Goal: Task Accomplishment & Management: Manage account settings

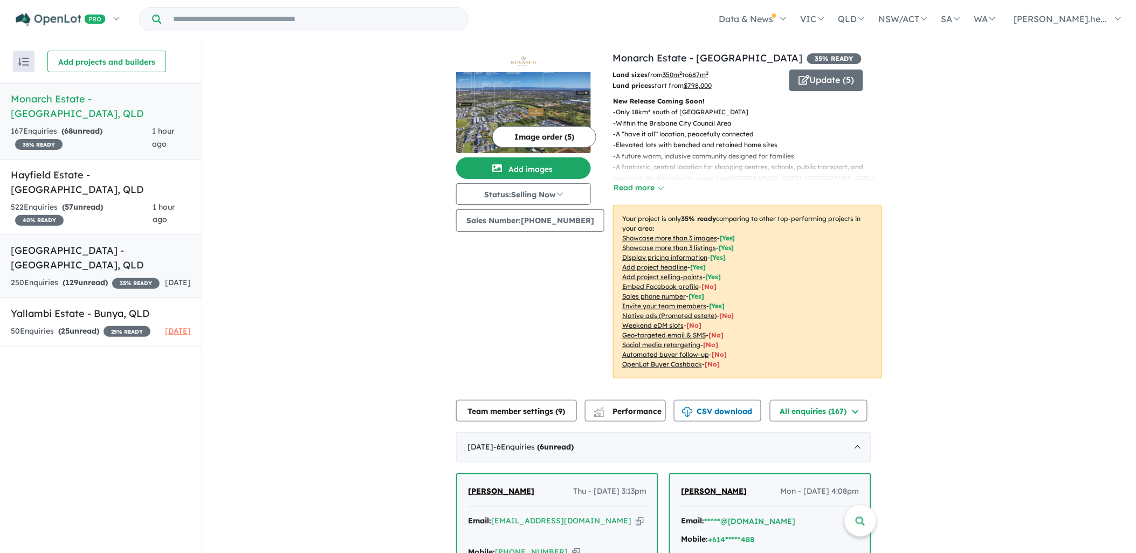
click at [84, 243] on h5 "Paradise Lakes Estate - [GEOGRAPHIC_DATA] , [GEOGRAPHIC_DATA]" at bounding box center [101, 257] width 180 height 29
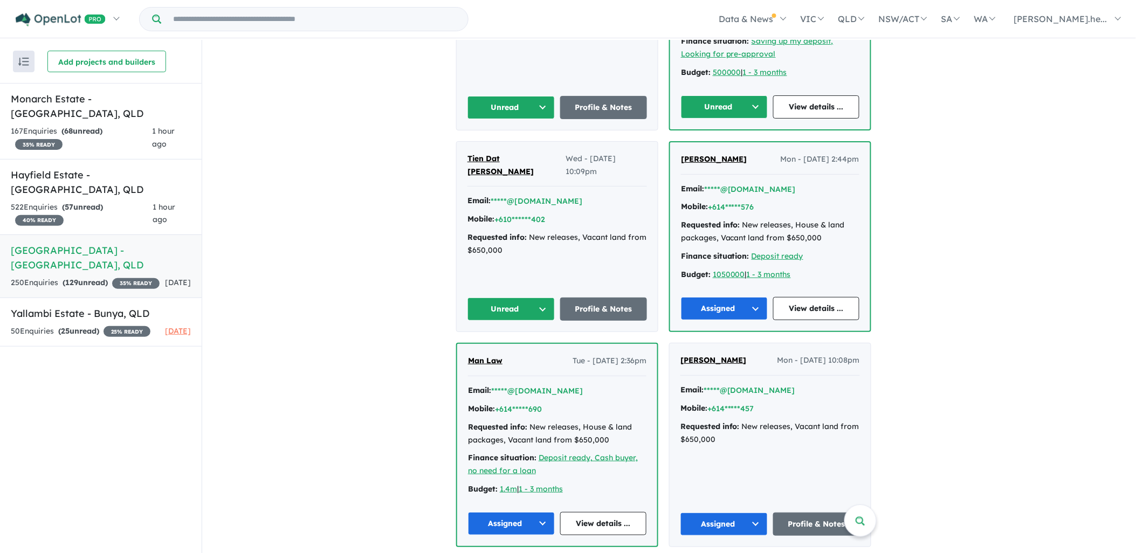
scroll to position [599, 0]
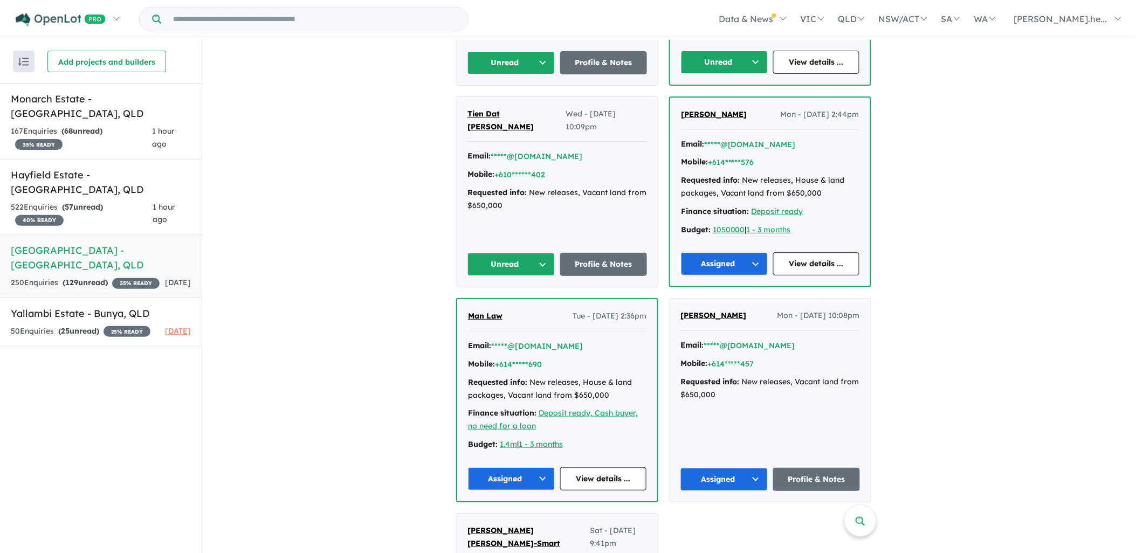
click at [481, 253] on button "Unread" at bounding box center [510, 264] width 87 height 23
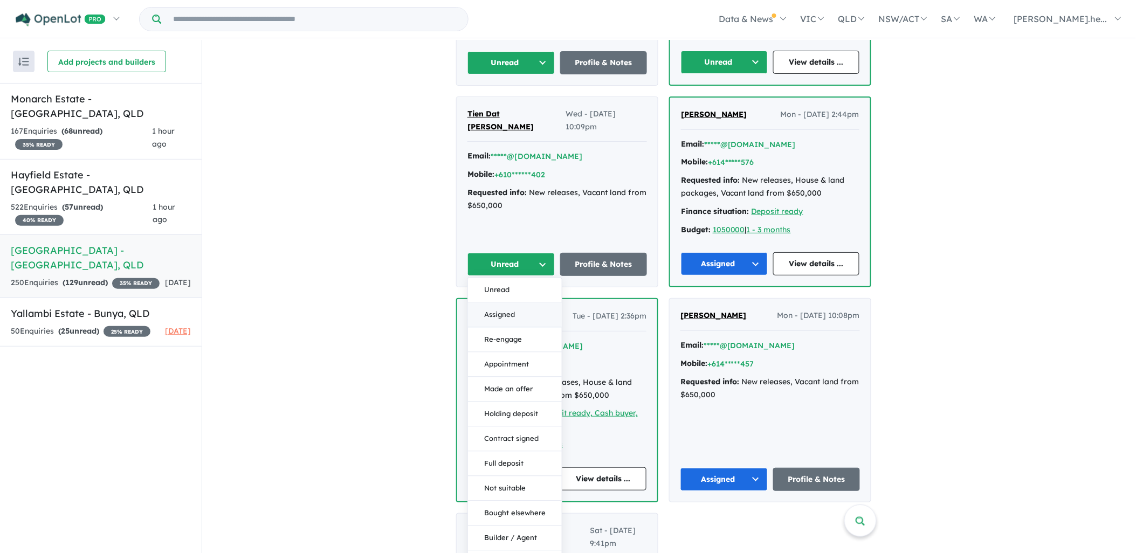
click at [505, 303] on button "Assigned" at bounding box center [515, 315] width 94 height 25
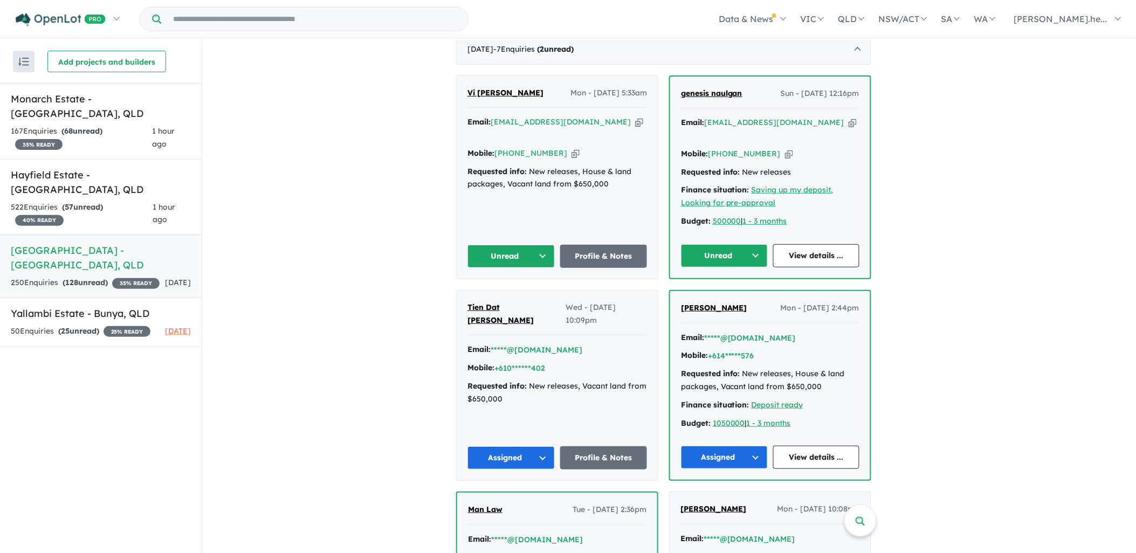
scroll to position [359, 0]
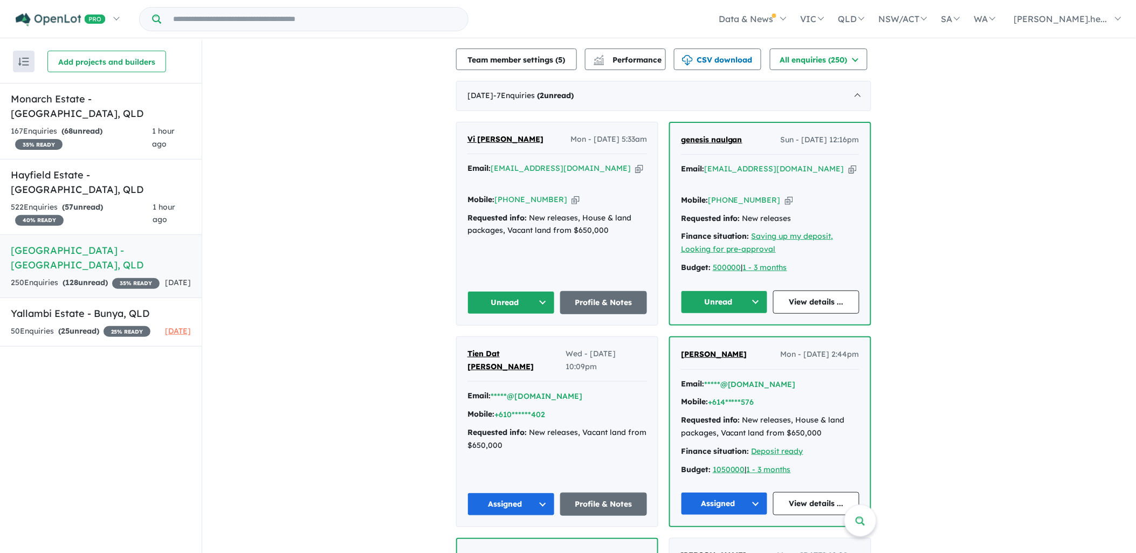
click at [514, 291] on button "Unread" at bounding box center [510, 302] width 87 height 23
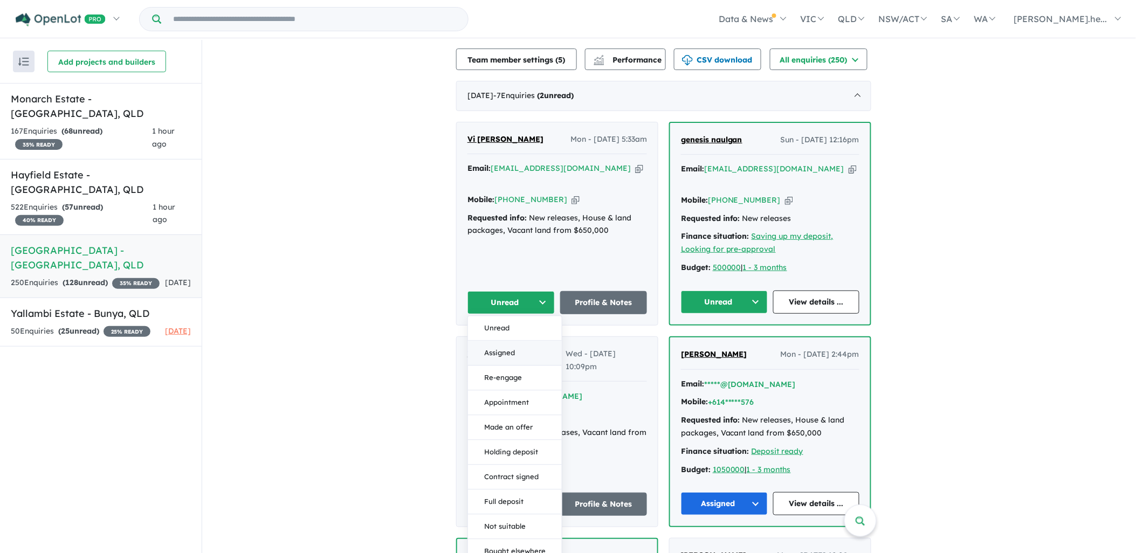
click at [516, 341] on button "Assigned" at bounding box center [515, 353] width 94 height 25
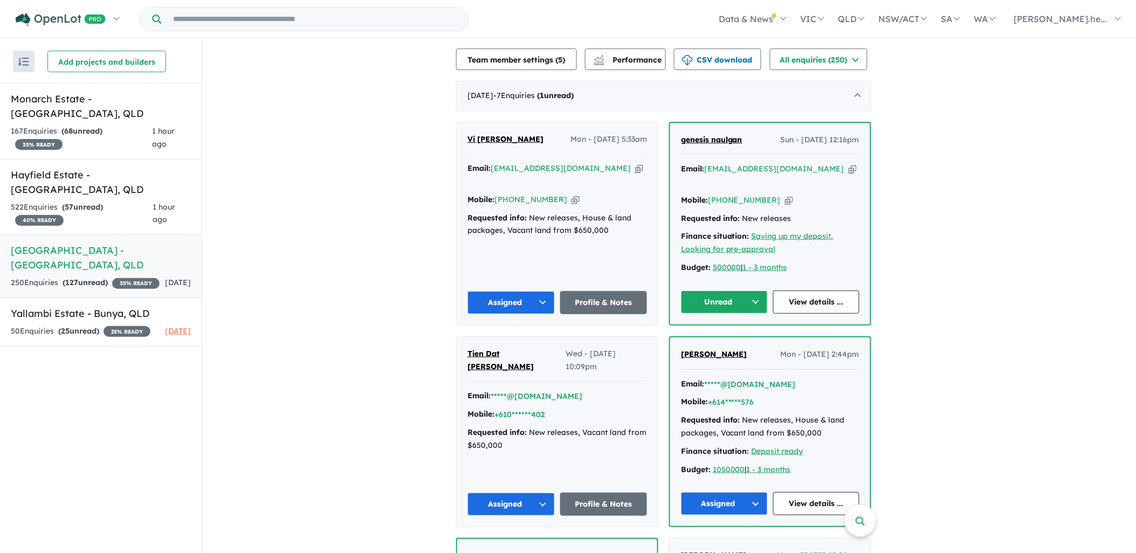
click at [696, 291] on button "Unread" at bounding box center [724, 302] width 87 height 23
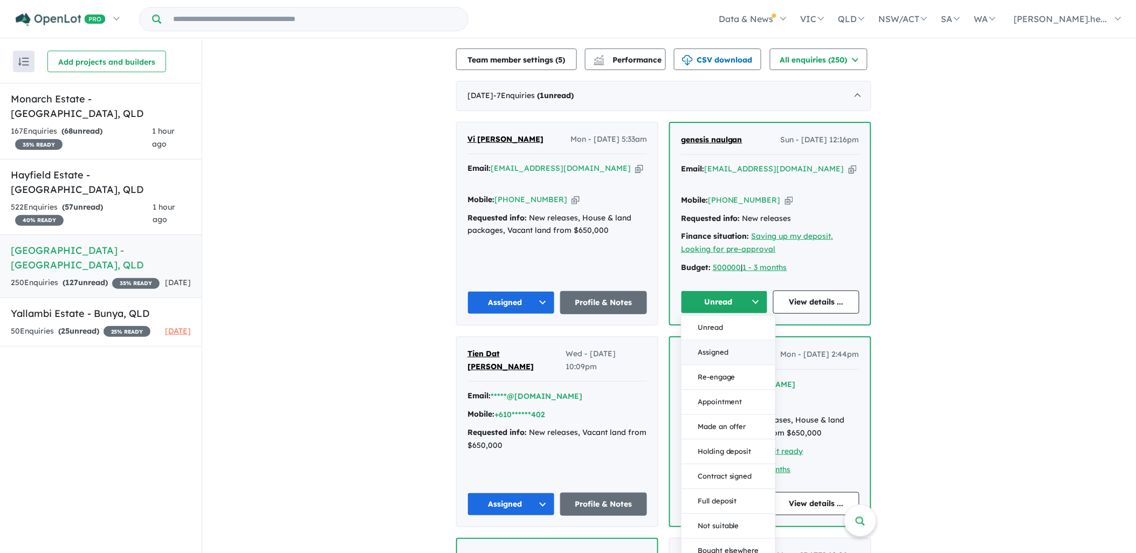
click at [716, 340] on button "Assigned" at bounding box center [728, 352] width 94 height 25
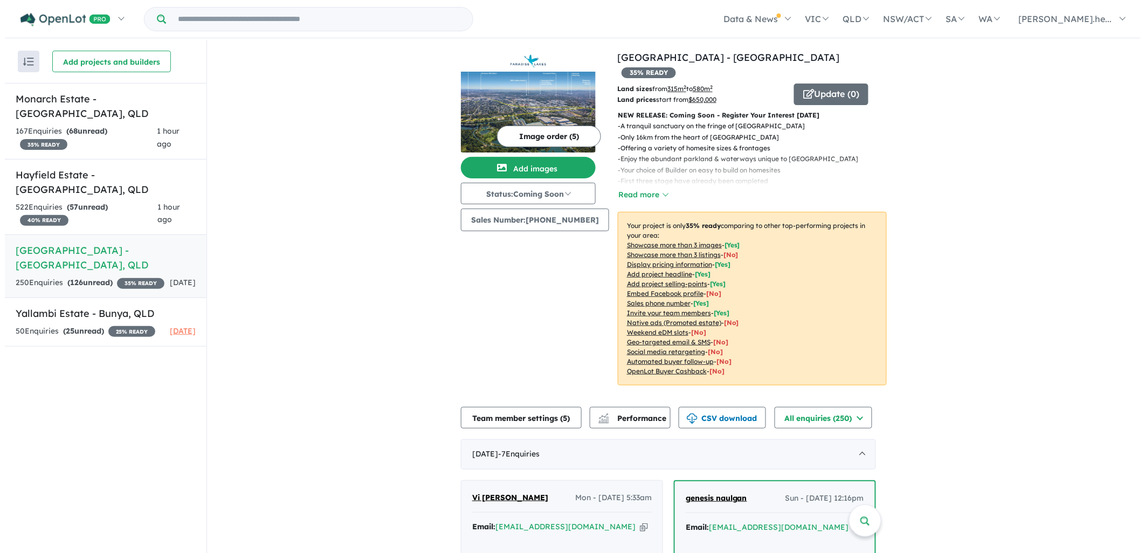
scroll to position [0, 0]
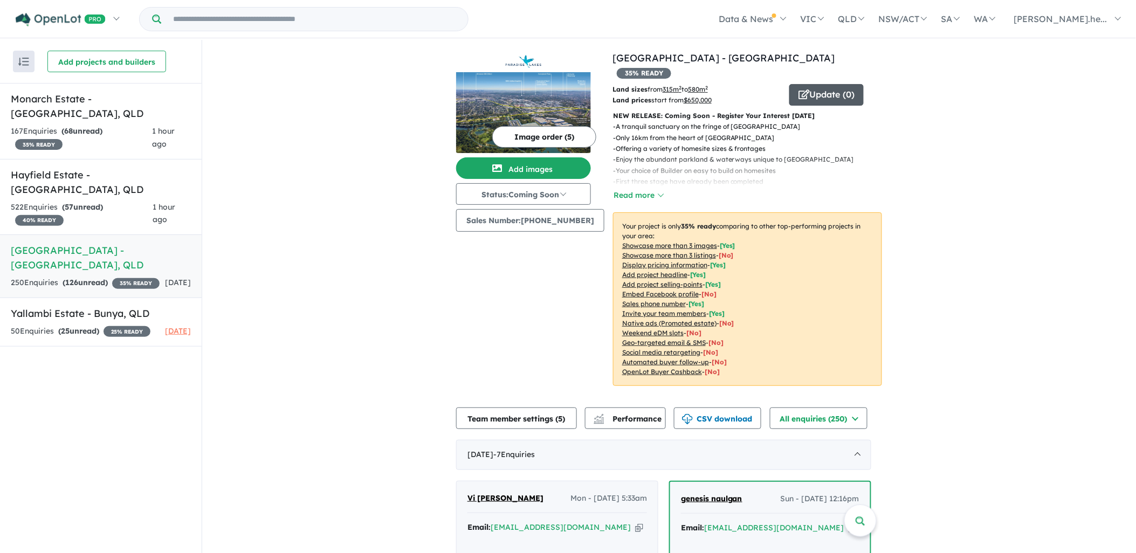
click at [798, 89] on icon "button" at bounding box center [803, 94] width 11 height 10
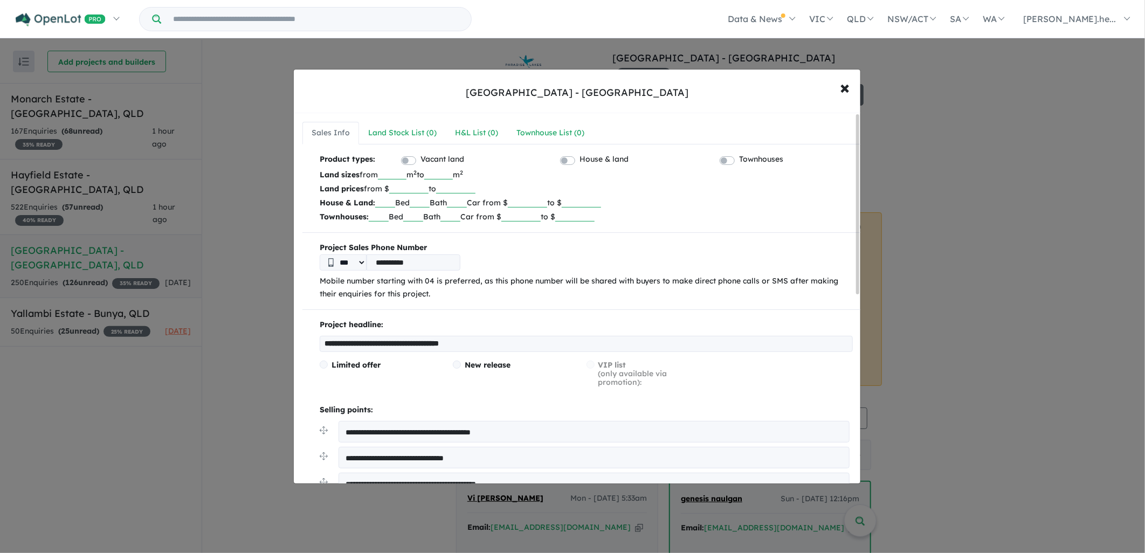
drag, startPoint x: 431, startPoint y: 189, endPoint x: 401, endPoint y: 189, distance: 30.2
click at [401, 189] on input "******" at bounding box center [408, 188] width 39 height 11
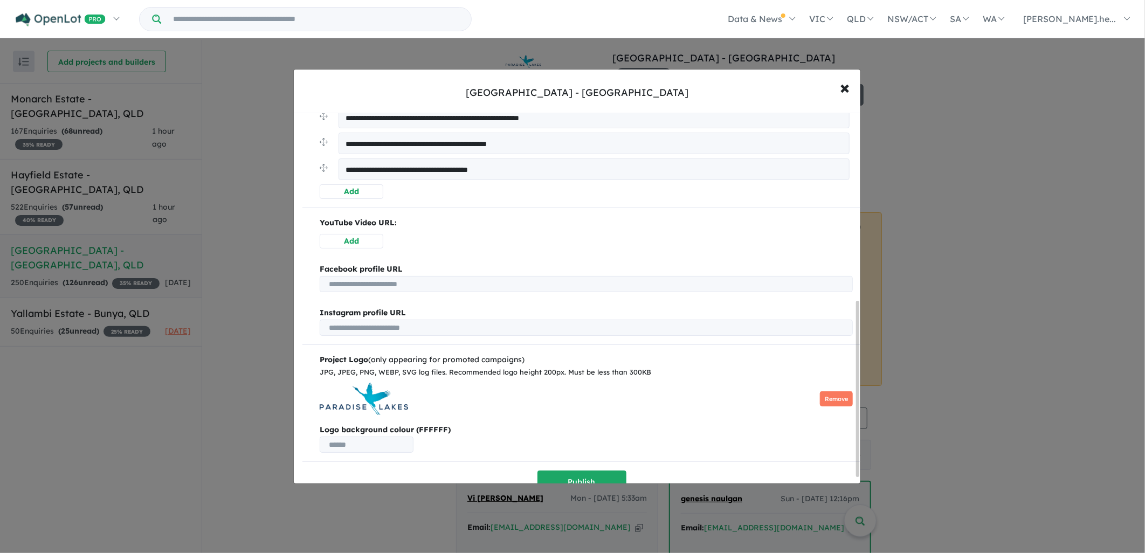
scroll to position [410, 0]
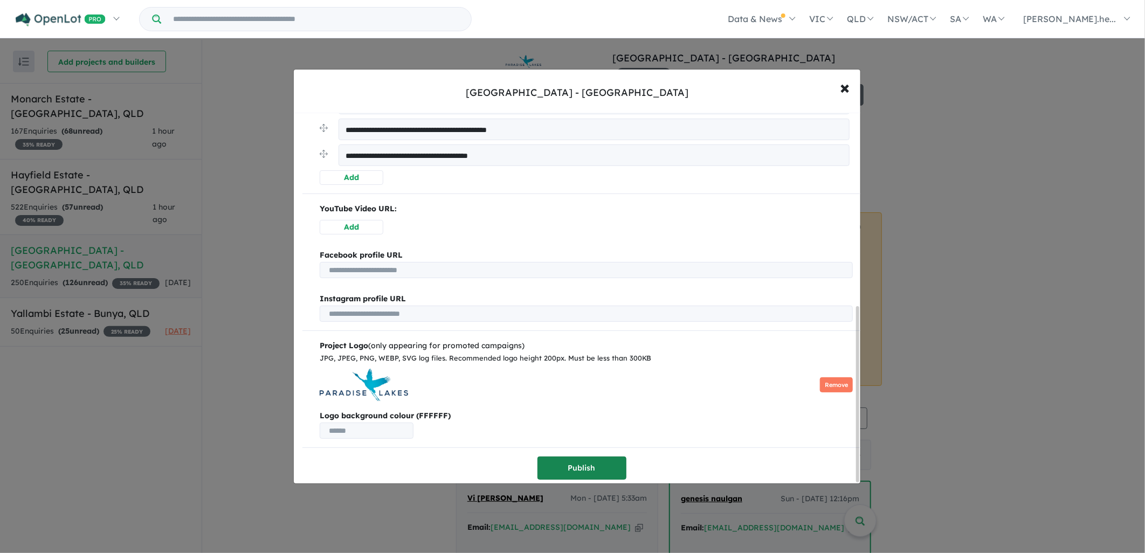
click at [568, 461] on button "Publish" at bounding box center [581, 468] width 89 height 23
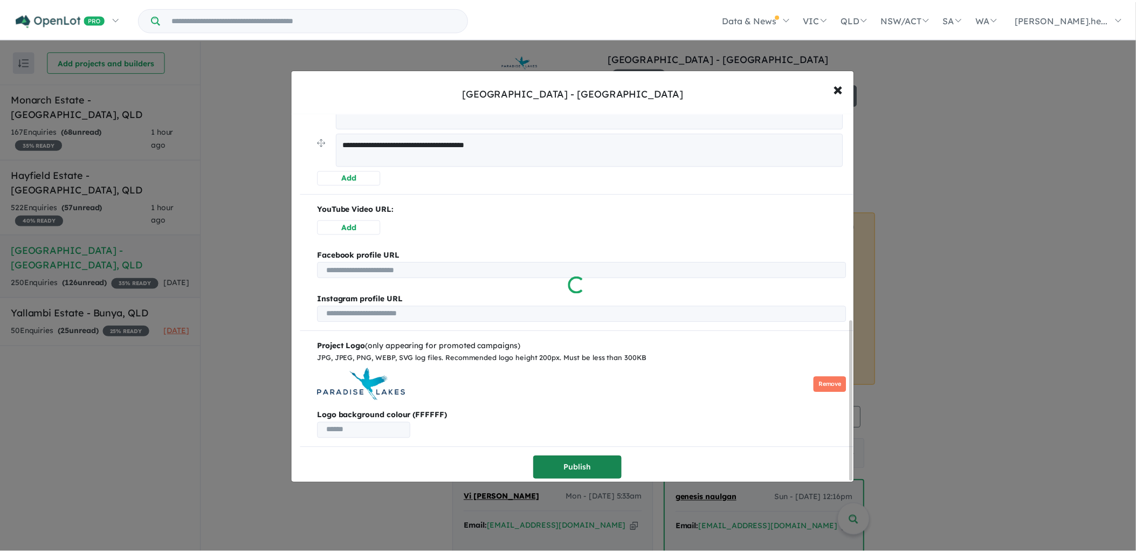
scroll to position [0, 0]
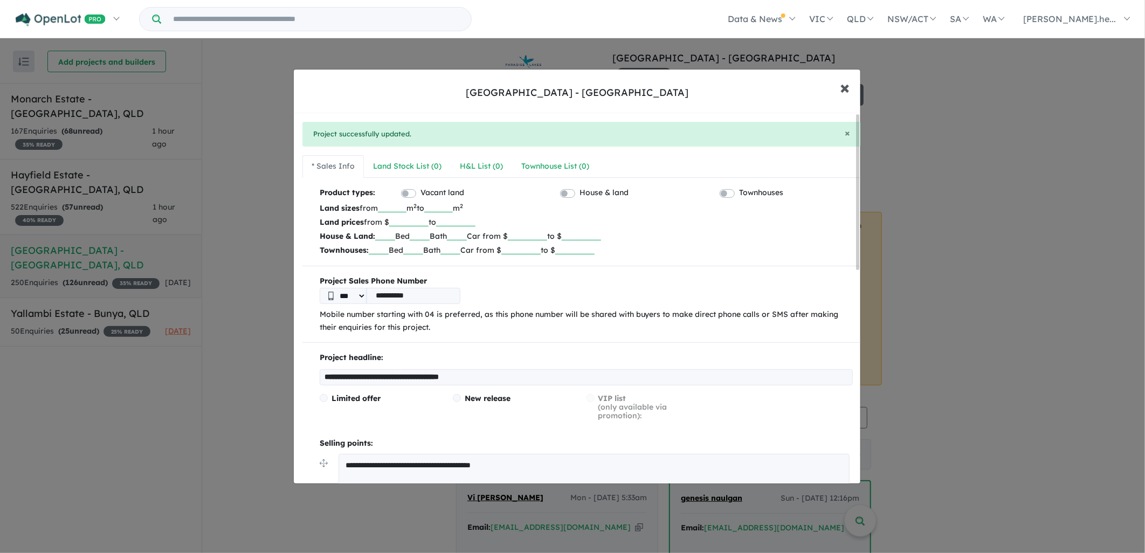
click at [845, 88] on span "×" at bounding box center [845, 86] width 10 height 23
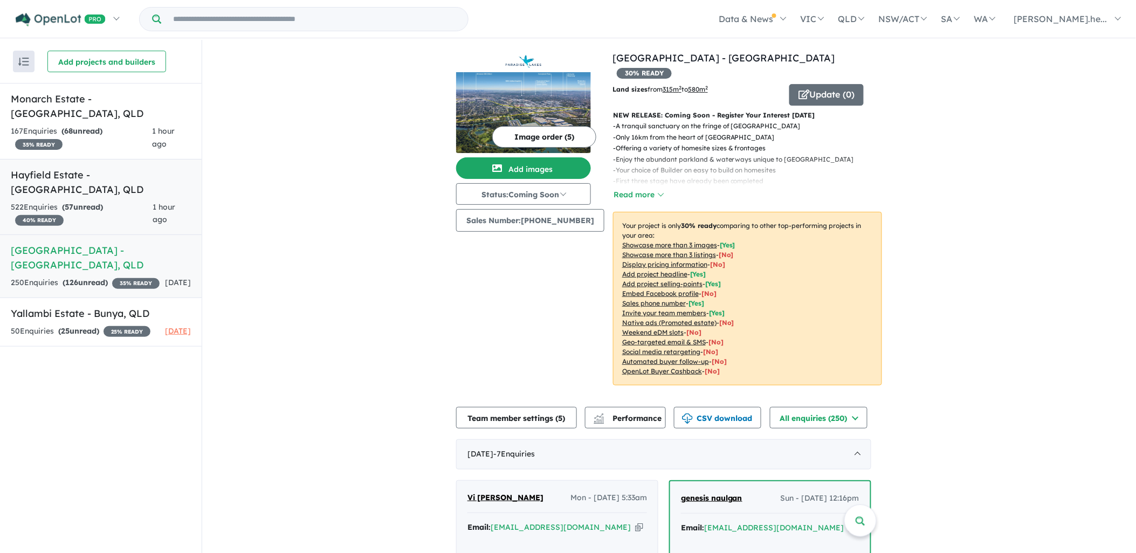
click at [98, 159] on link "Hayfield Estate - [GEOGRAPHIC_DATA] , [GEOGRAPHIC_DATA] 522 Enquir ies ( 57 unr…" at bounding box center [101, 197] width 202 height 77
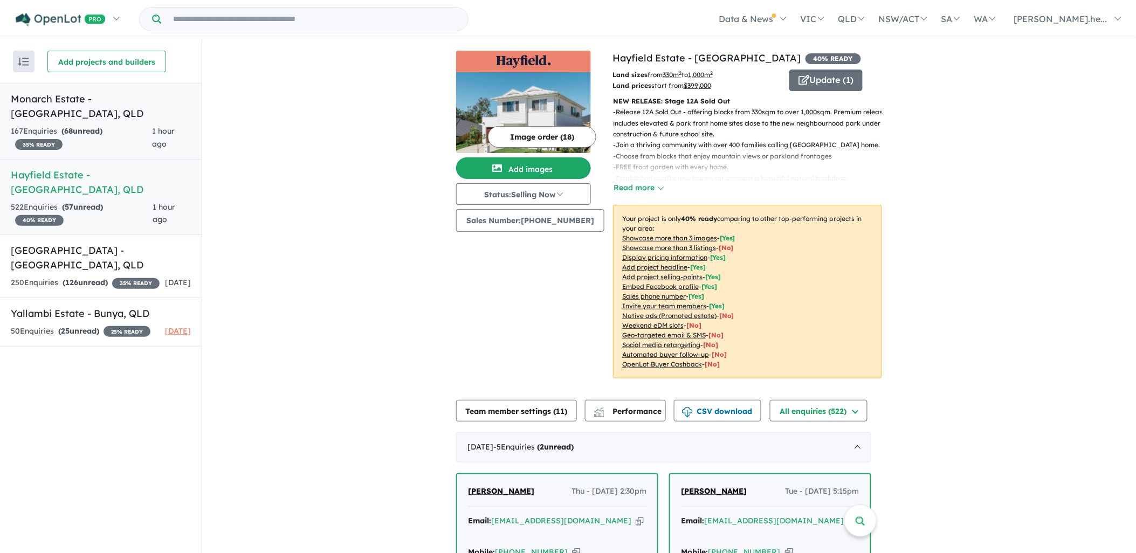
click at [104, 126] on div "167 Enquir ies ( 68 unread) 35 % READY" at bounding box center [81, 138] width 141 height 26
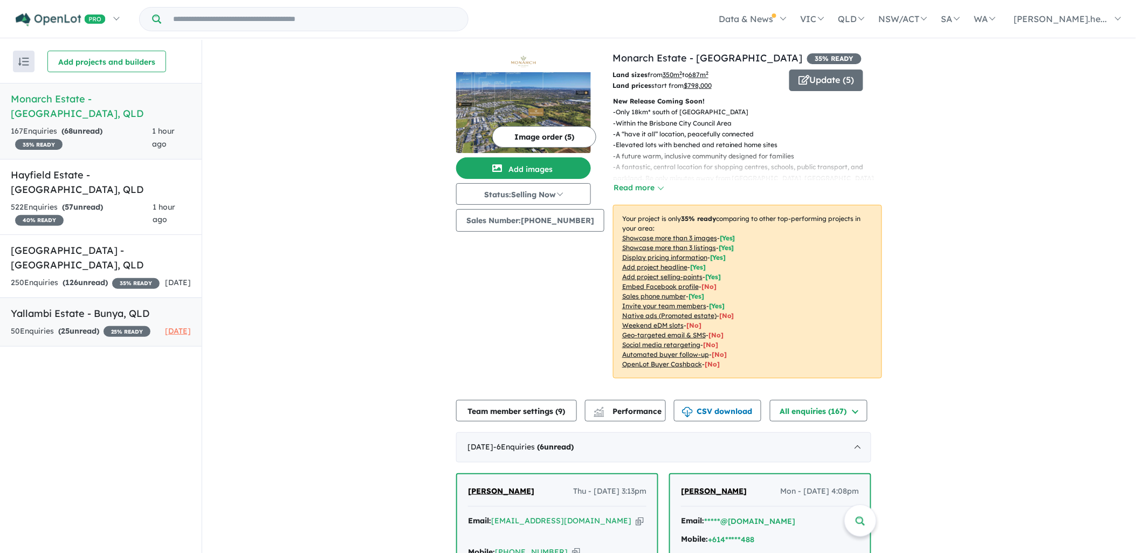
click at [116, 327] on div "50 Enquir ies ( 25 unread) 25 % READY" at bounding box center [81, 331] width 140 height 13
